Goal: Information Seeking & Learning: Learn about a topic

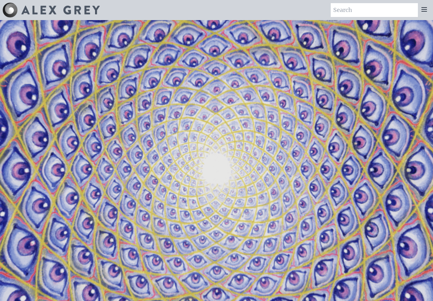
click at [427, 10] on icon at bounding box center [424, 10] width 8 height 8
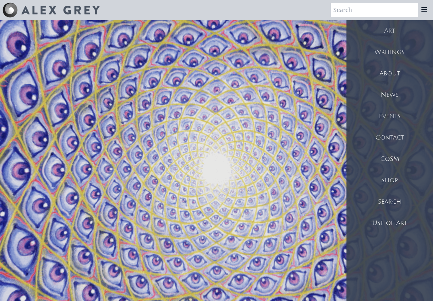
click at [390, 30] on div "Art" at bounding box center [389, 30] width 87 height 21
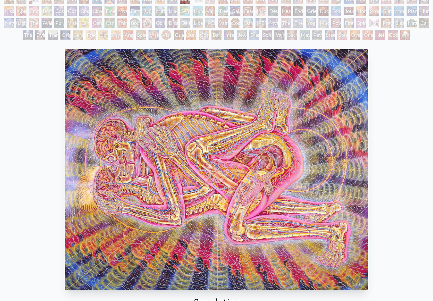
scroll to position [46, 0]
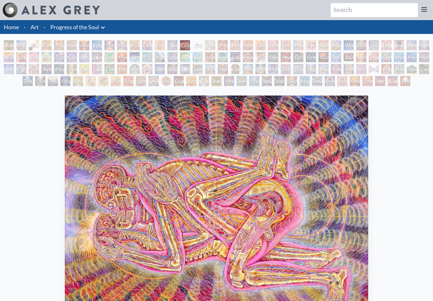
scroll to position [69, 0]
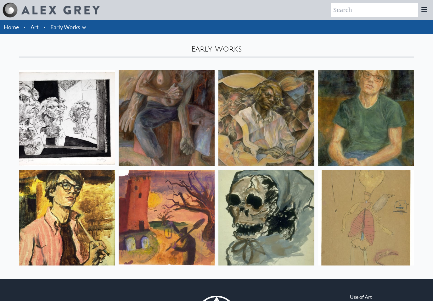
scroll to position [42, 0]
